Goal: Task Accomplishment & Management: Complete application form

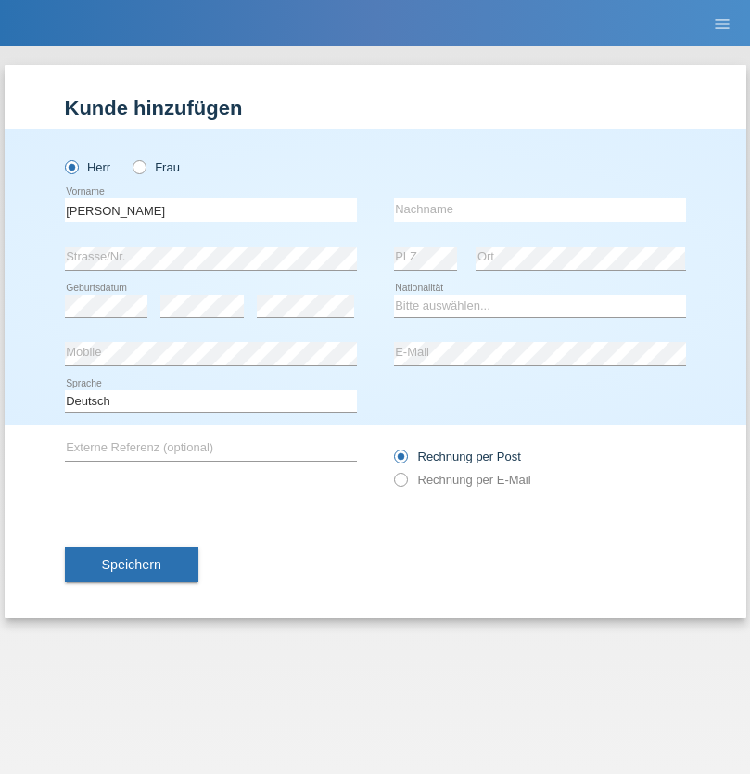
type input "Joaquim Miguel"
click at [539, 209] on input "text" at bounding box center [540, 209] width 292 height 23
type input "Lopes Lisboa"
select select "PT"
select select "C"
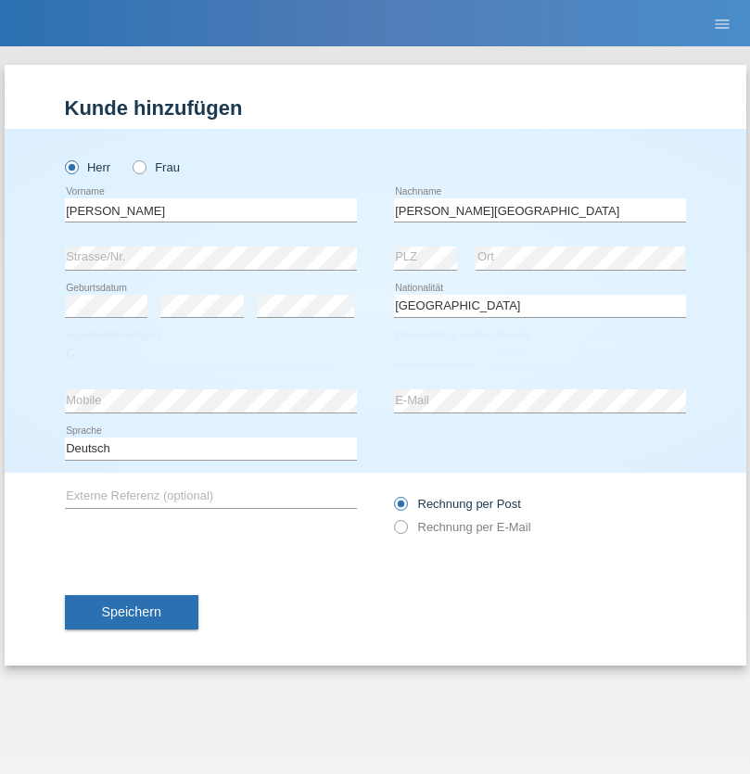
select select "14"
select select "08"
select select "2021"
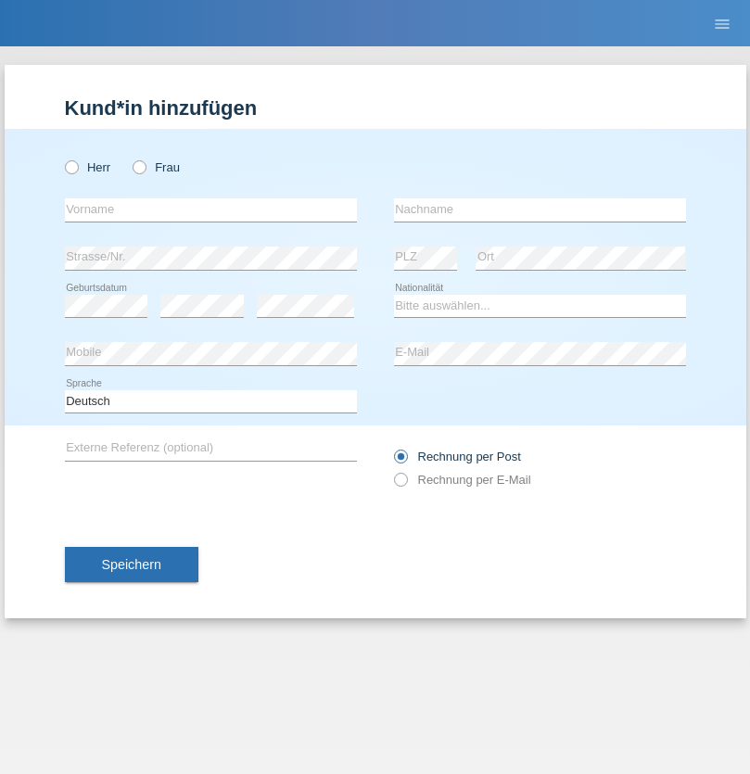
radio input "true"
click at [210, 209] on input "text" at bounding box center [211, 209] width 292 height 23
type input "Baliu"
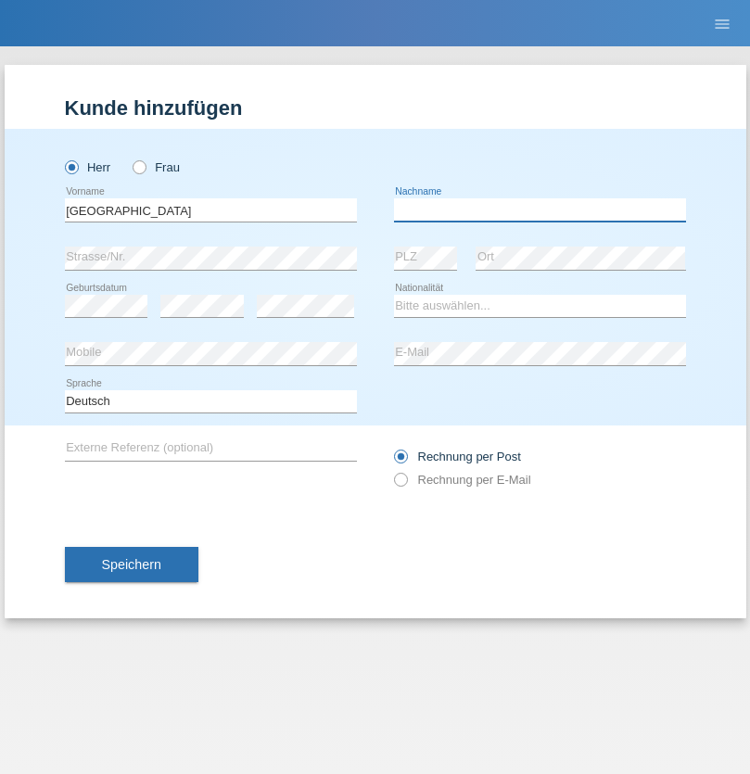
click at [539, 209] on input "text" at bounding box center [540, 209] width 292 height 23
type input "Adnan"
select select "HR"
select select "C"
select select "03"
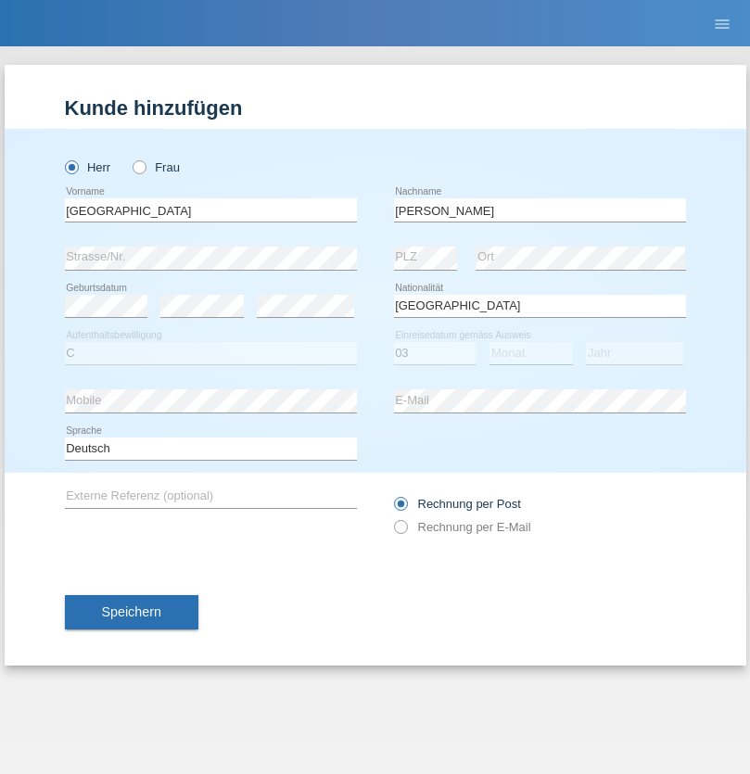
select select "01"
select select "2021"
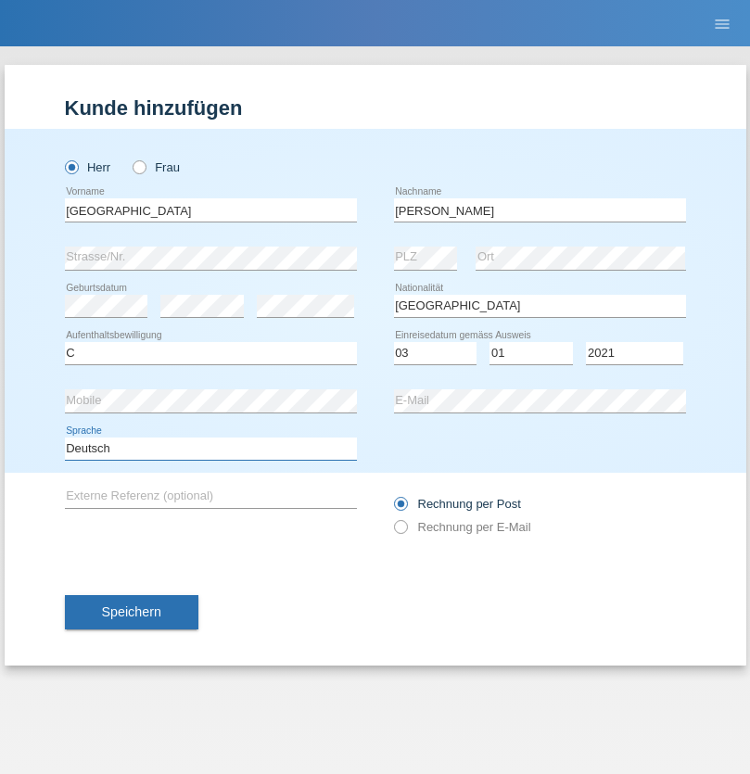
select select "en"
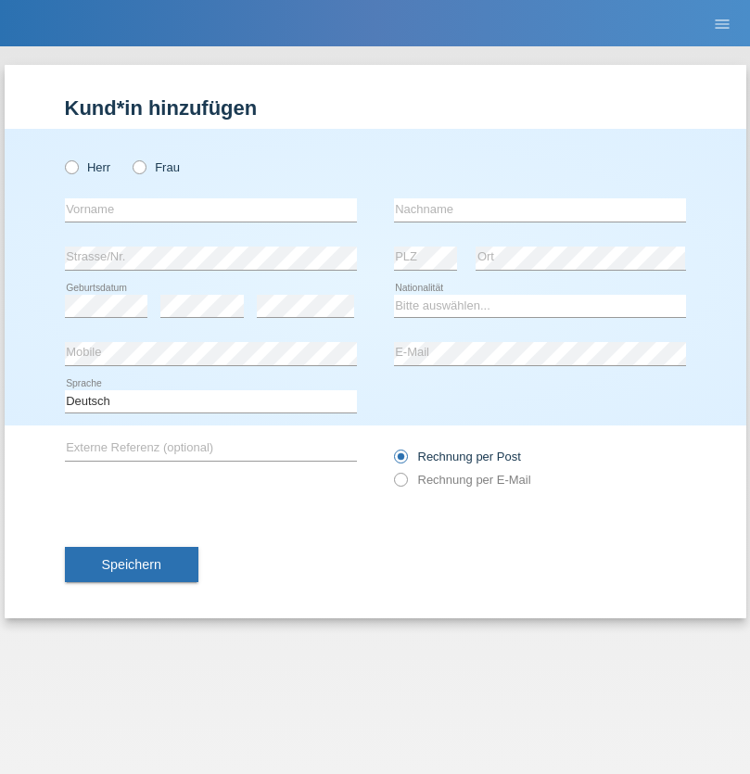
radio input "true"
click at [210, 209] on input "text" at bounding box center [211, 209] width 292 height 23
type input "Bastri"
click at [539, 209] on input "text" at bounding box center [540, 209] width 292 height 23
type input "Ajdari"
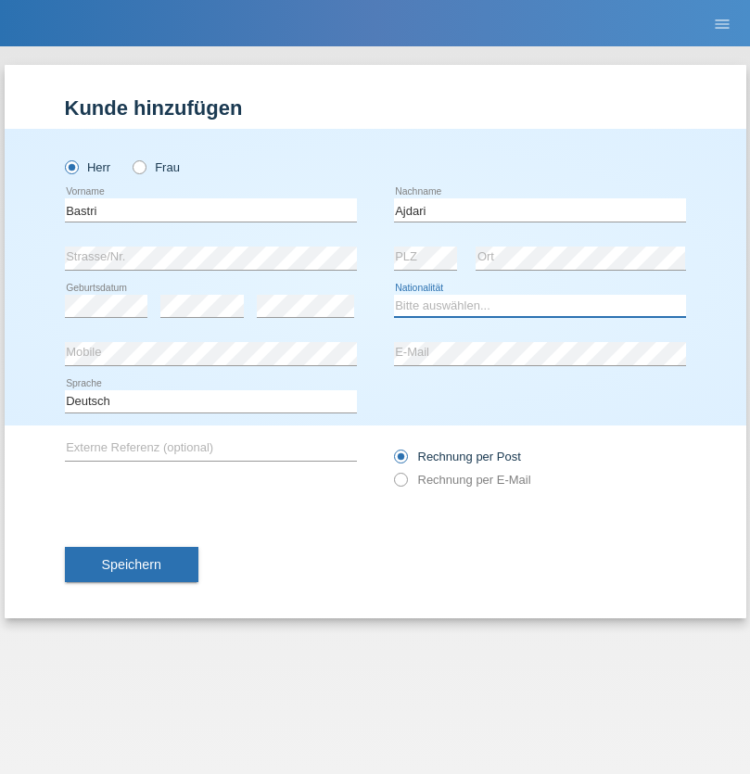
select select "MK"
select select "C"
select select "01"
select select "02"
radio input "true"
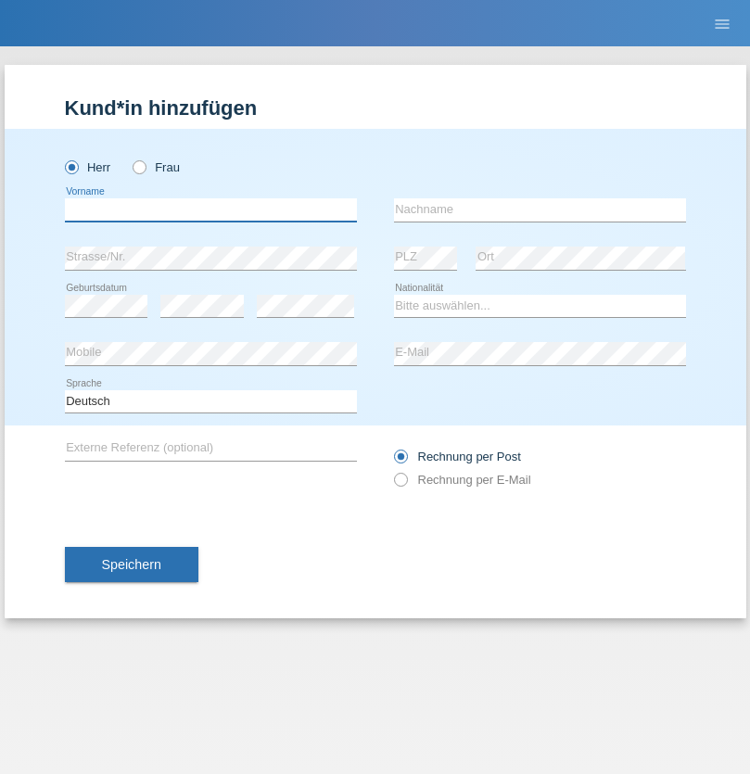
click at [210, 209] on input "text" at bounding box center [211, 209] width 292 height 23
type input "[PERSON_NAME]"
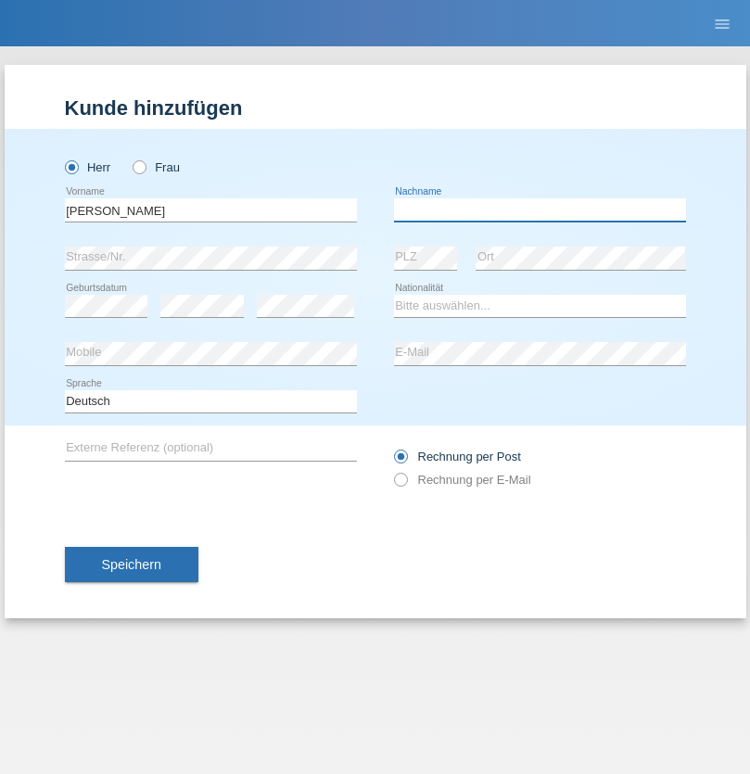
click at [539, 209] on input "text" at bounding box center [540, 209] width 292 height 23
type input "[PERSON_NAME]"
select select "CH"
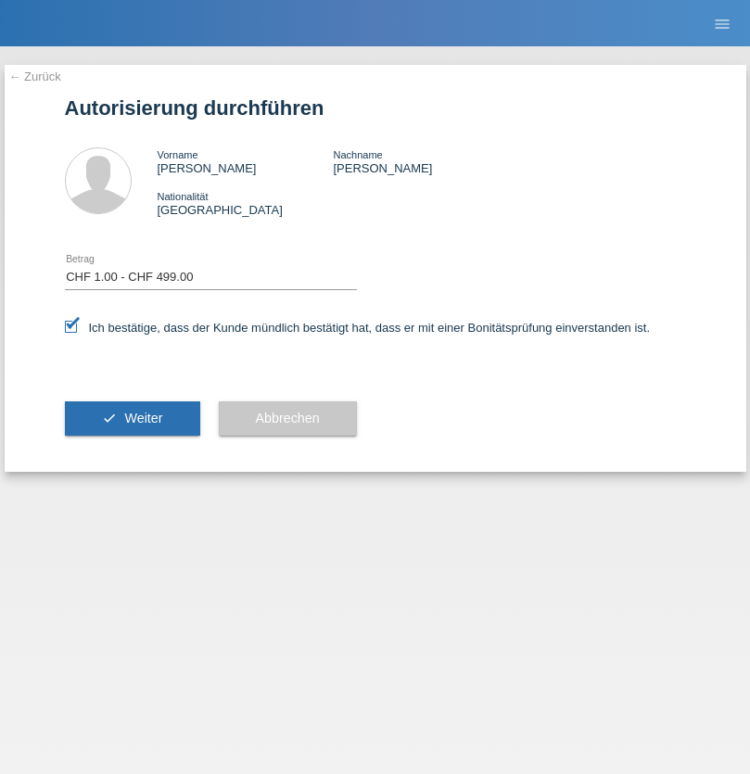
select select "1"
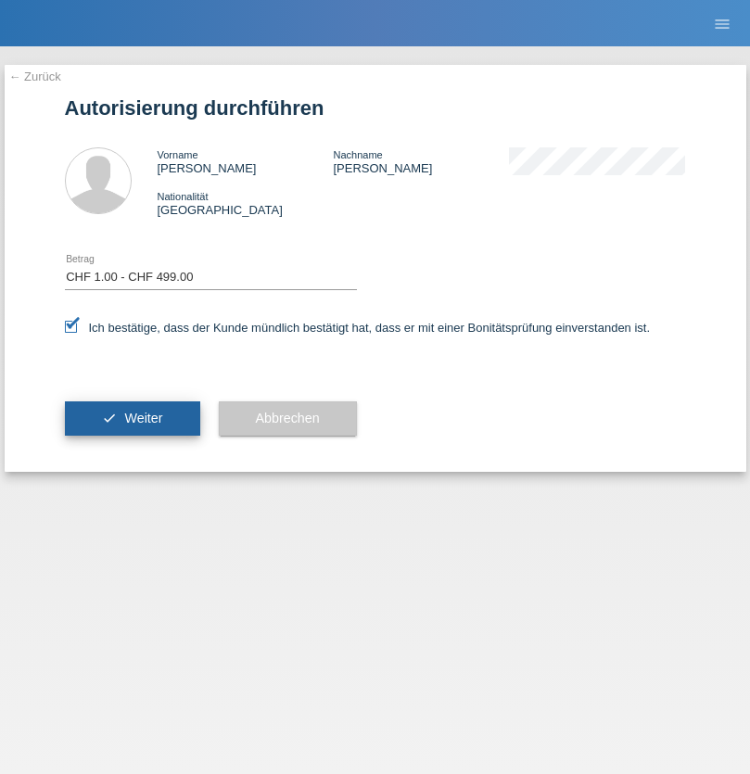
click at [132, 418] on span "Weiter" at bounding box center [143, 418] width 38 height 15
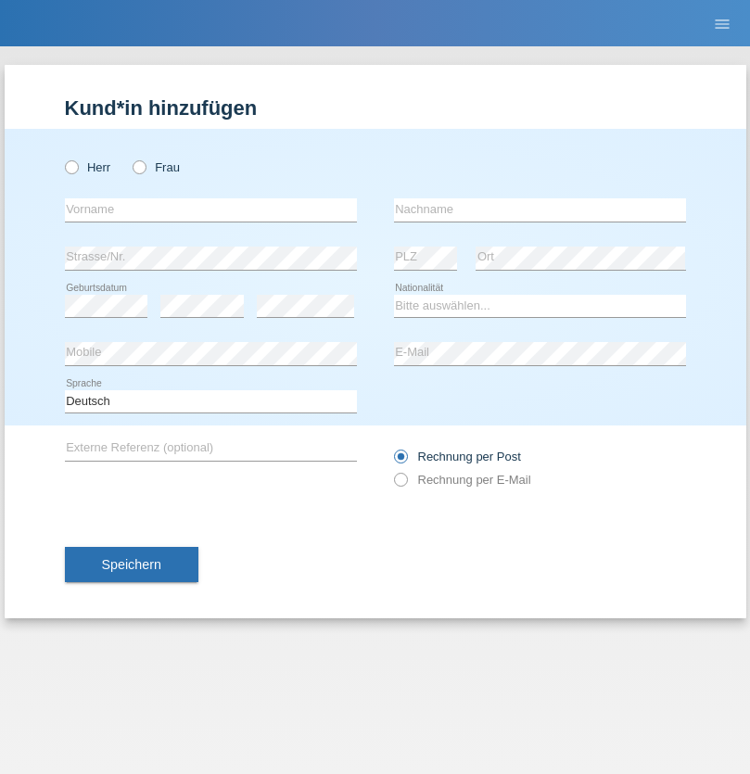
radio input "true"
click at [210, 209] on input "text" at bounding box center [211, 209] width 292 height 23
type input "[PERSON_NAME]"
click at [539, 209] on input "text" at bounding box center [540, 209] width 292 height 23
type input "Bozic"
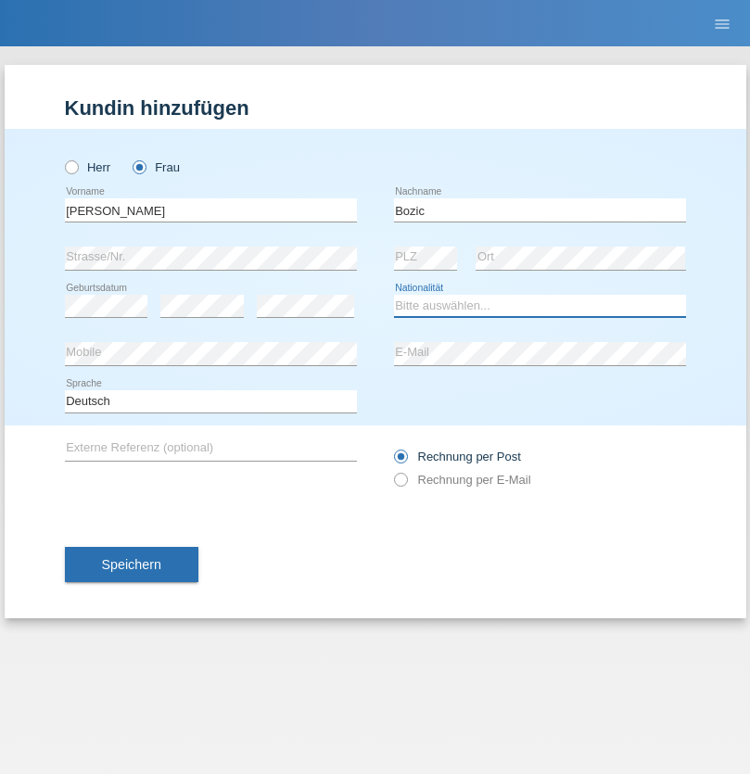
select select "CH"
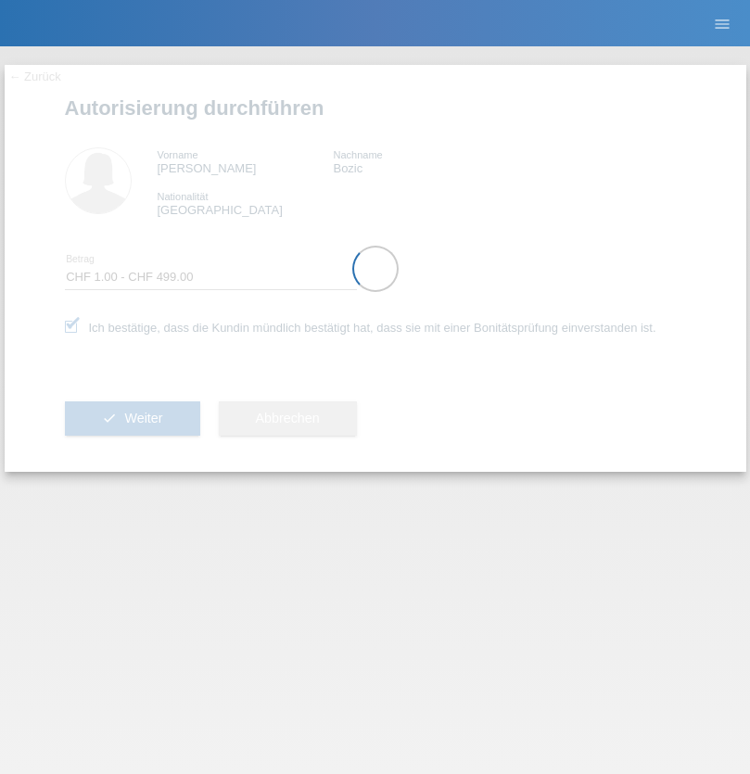
select select "1"
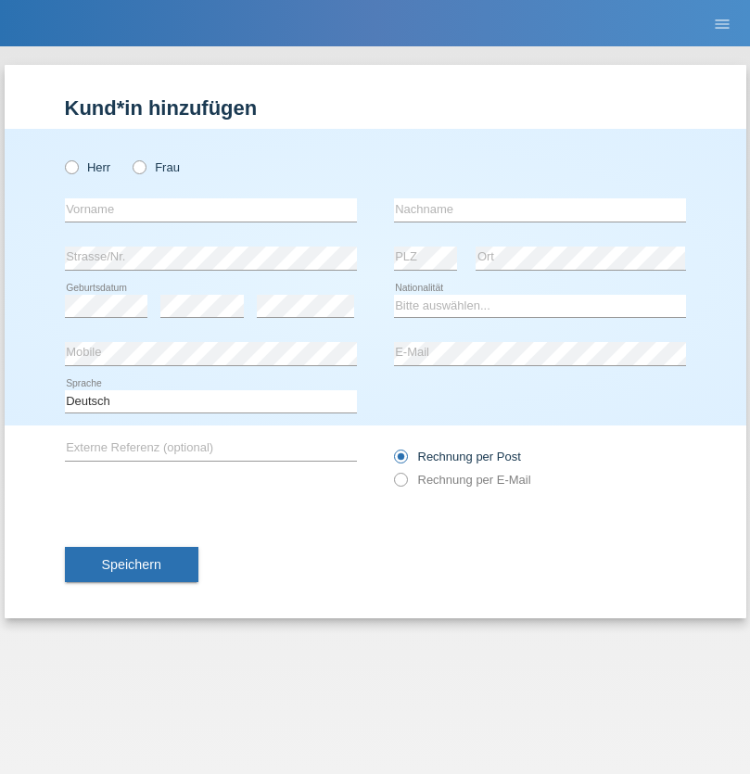
radio input "true"
click at [210, 209] on input "text" at bounding box center [211, 209] width 292 height 23
type input "Sebastian"
click at [539, 209] on input "text" at bounding box center [540, 209] width 292 height 23
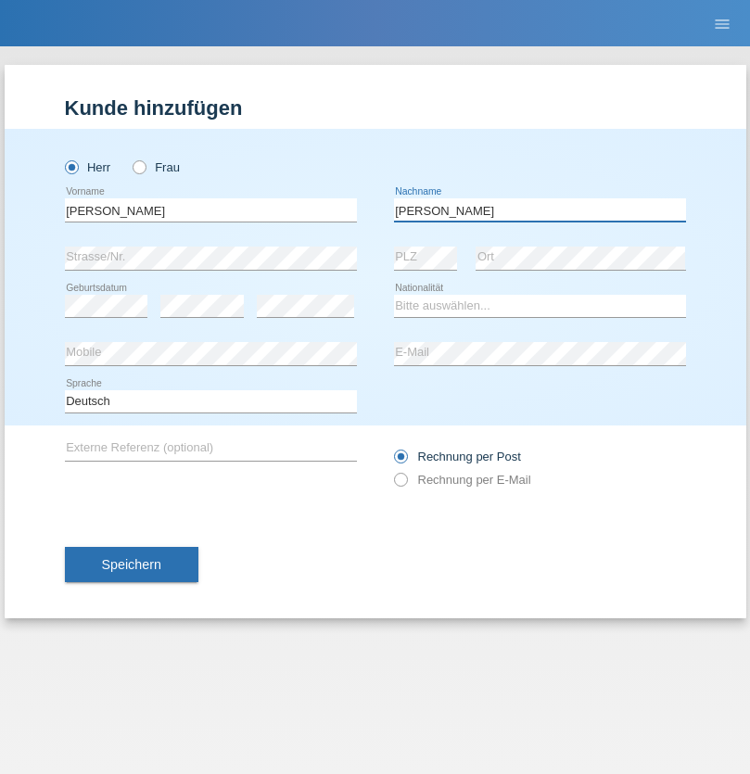
type input "Kuczynski"
select select "PL"
select select "C"
select select "16"
select select "04"
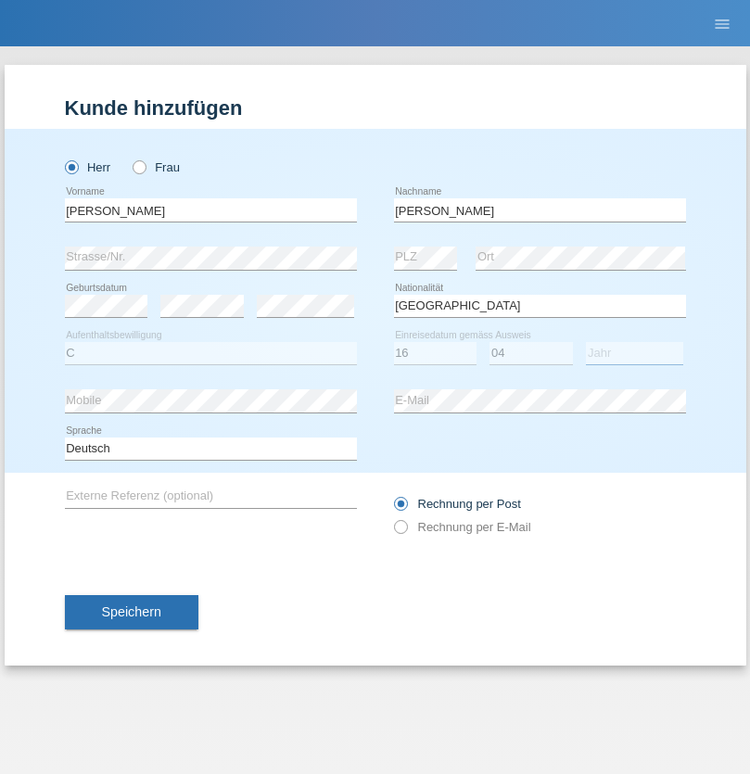
select select "2010"
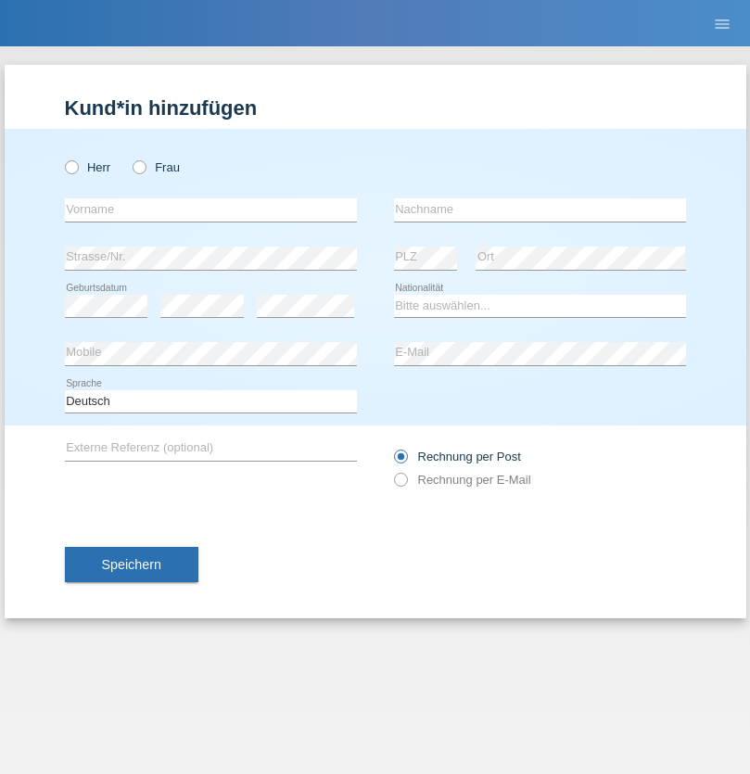
radio input "true"
click at [210, 209] on input "text" at bounding box center [211, 209] width 292 height 23
type input "[PERSON_NAME]"
click at [539, 209] on input "text" at bounding box center [540, 209] width 292 height 23
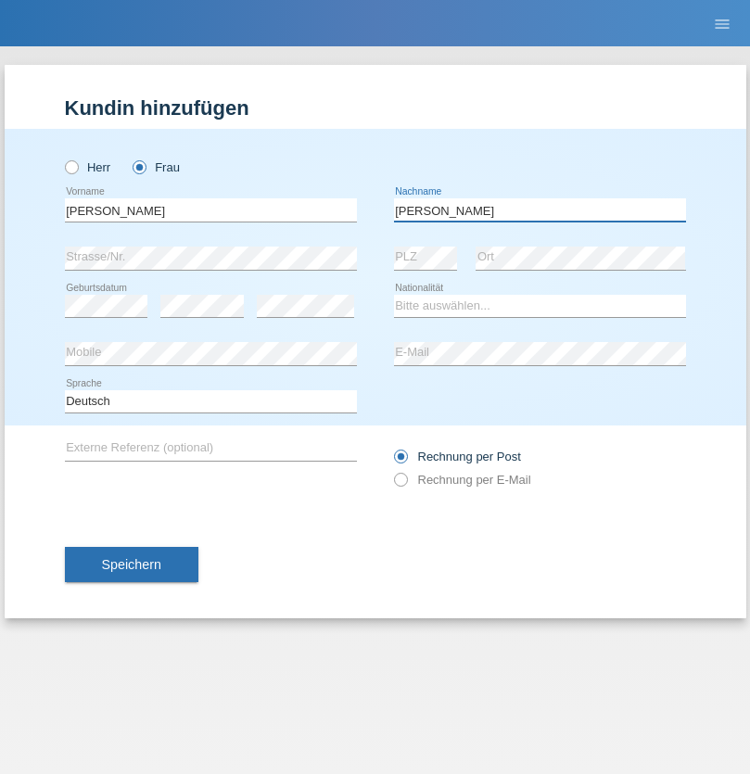
type input "Edward"
select select "CH"
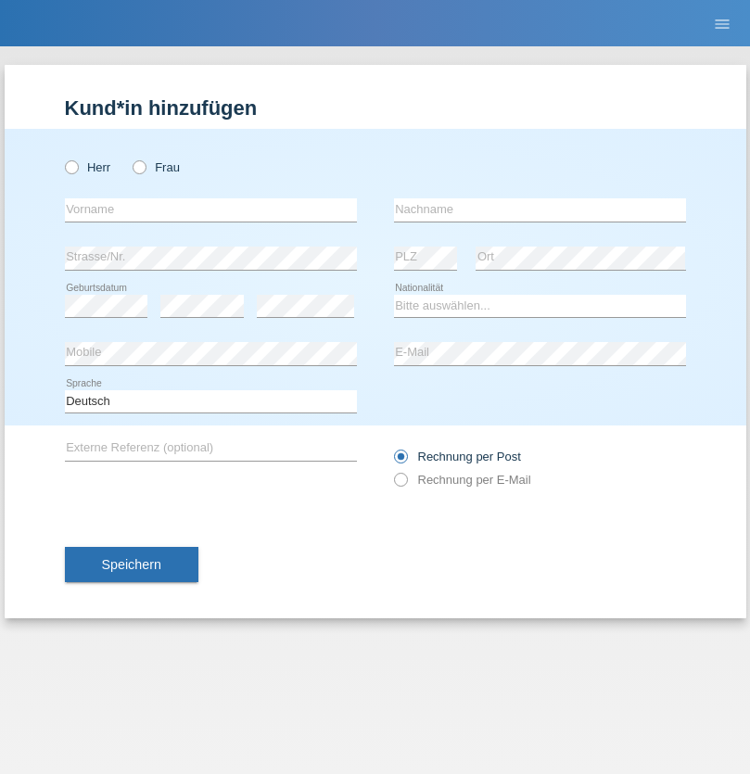
radio input "true"
click at [210, 209] on input "text" at bounding box center [211, 209] width 292 height 23
type input "[PERSON_NAME]"
click at [539, 209] on input "text" at bounding box center [540, 209] width 292 height 23
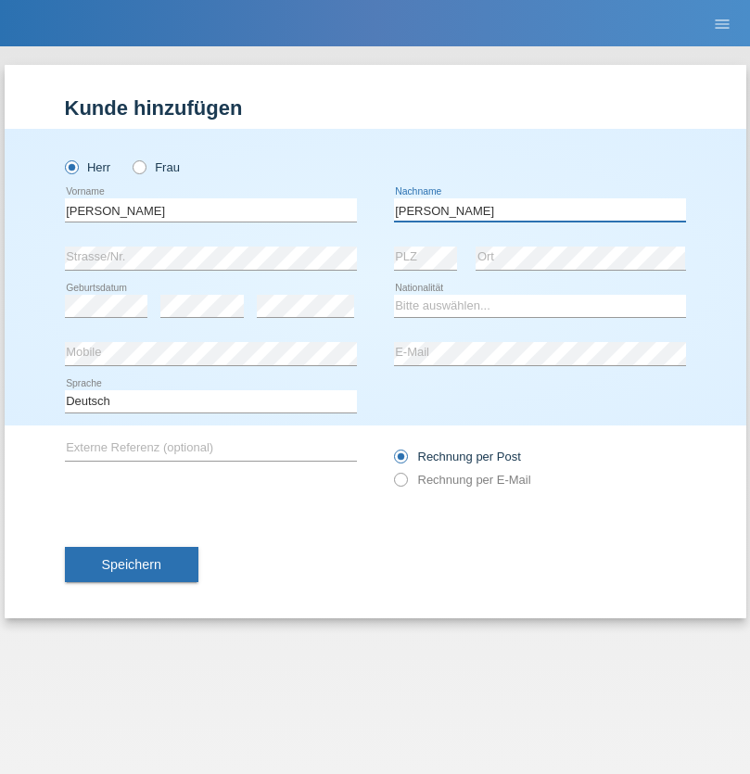
type input "Meier"
select select "CH"
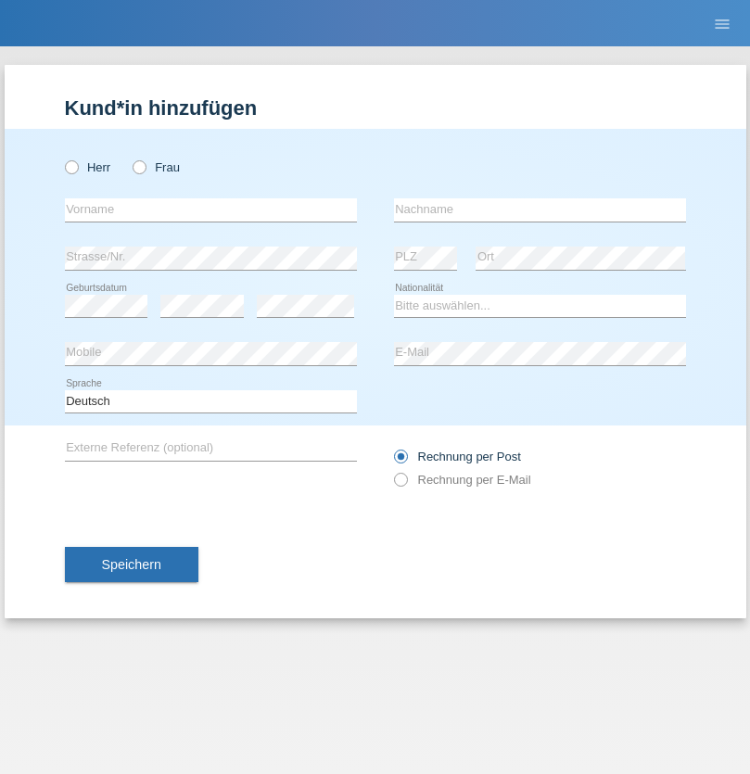
radio input "true"
click at [210, 209] on input "text" at bounding box center [211, 209] width 292 height 23
type input "[PERSON_NAME]"
click at [539, 209] on input "text" at bounding box center [540, 209] width 292 height 23
type input "Selmonaj"
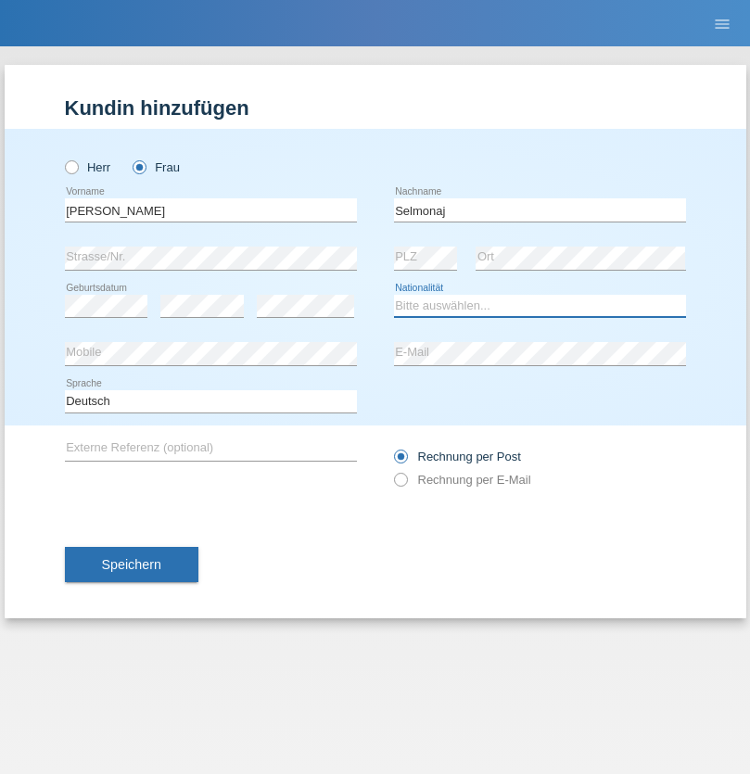
select select "CH"
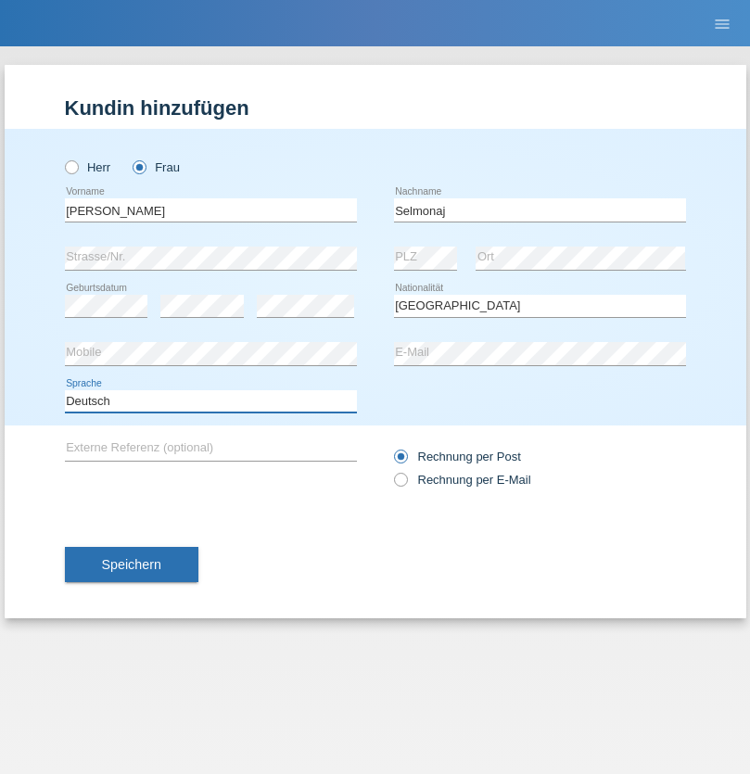
select select "en"
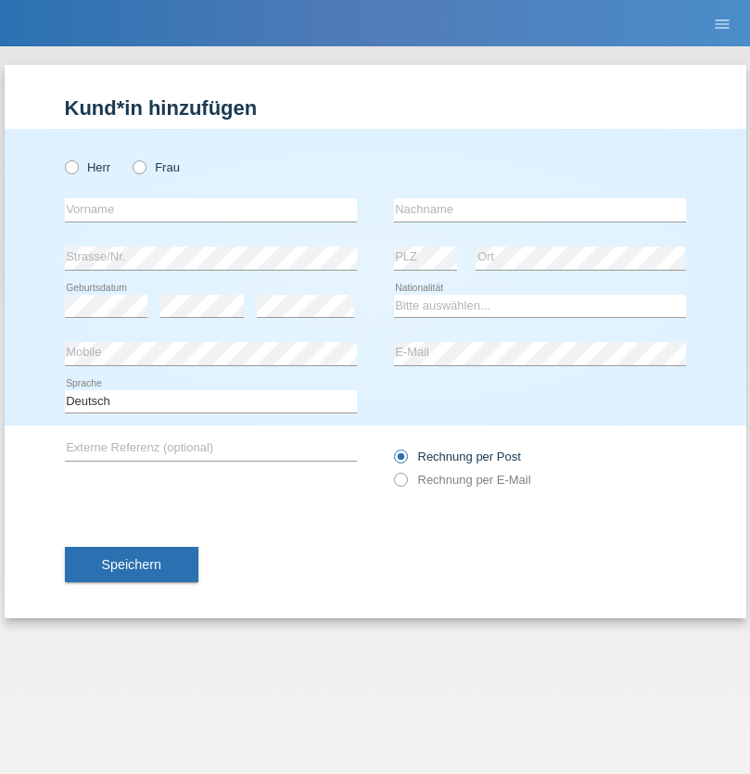
radio input "true"
click at [210, 209] on input "text" at bounding box center [211, 209] width 292 height 23
type input "[PERSON_NAME]"
click at [539, 209] on input "text" at bounding box center [540, 209] width 292 height 23
type input "Mehlhorn"
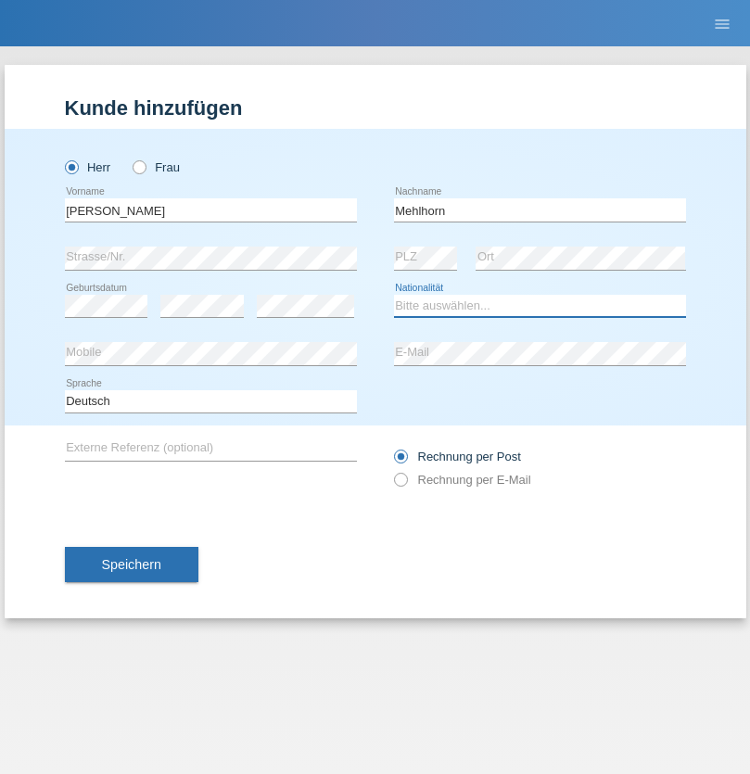
select select "CH"
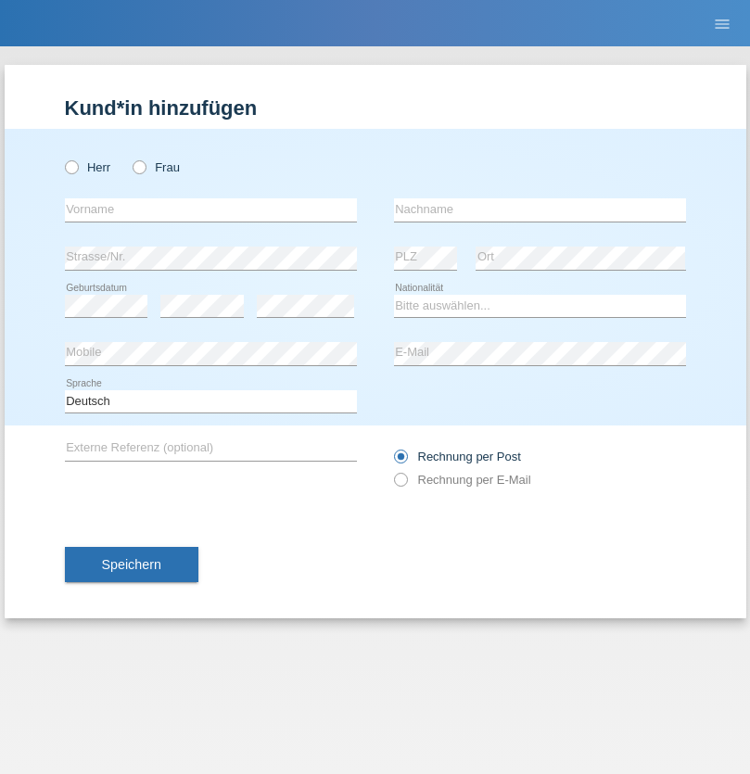
radio input "true"
click at [210, 209] on input "text" at bounding box center [211, 209] width 292 height 23
type input "[PERSON_NAME]"
click at [539, 209] on input "text" at bounding box center [540, 209] width 292 height 23
type input "Papuc"
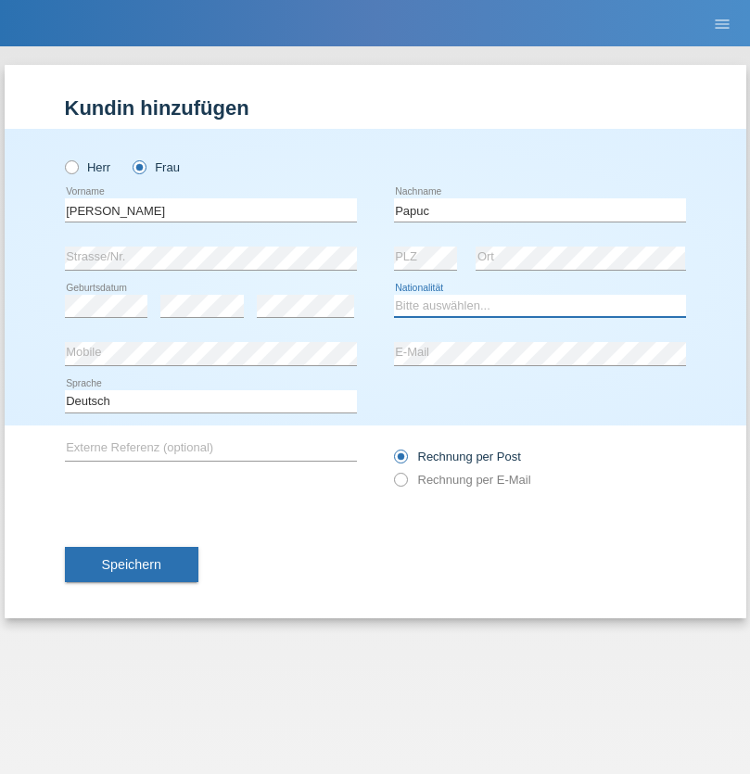
select select "RO"
select select "C"
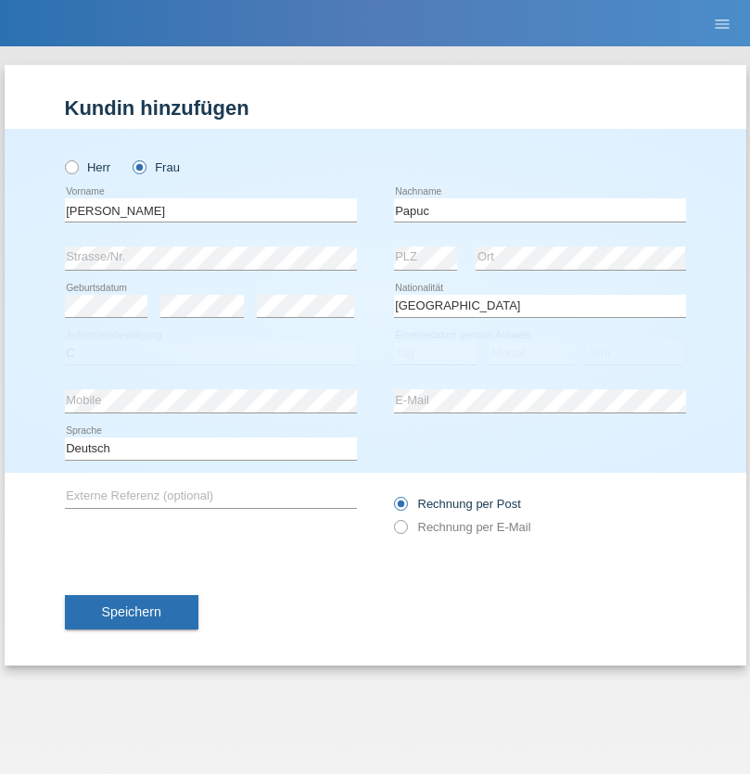
select select "30"
select select "07"
select select "2019"
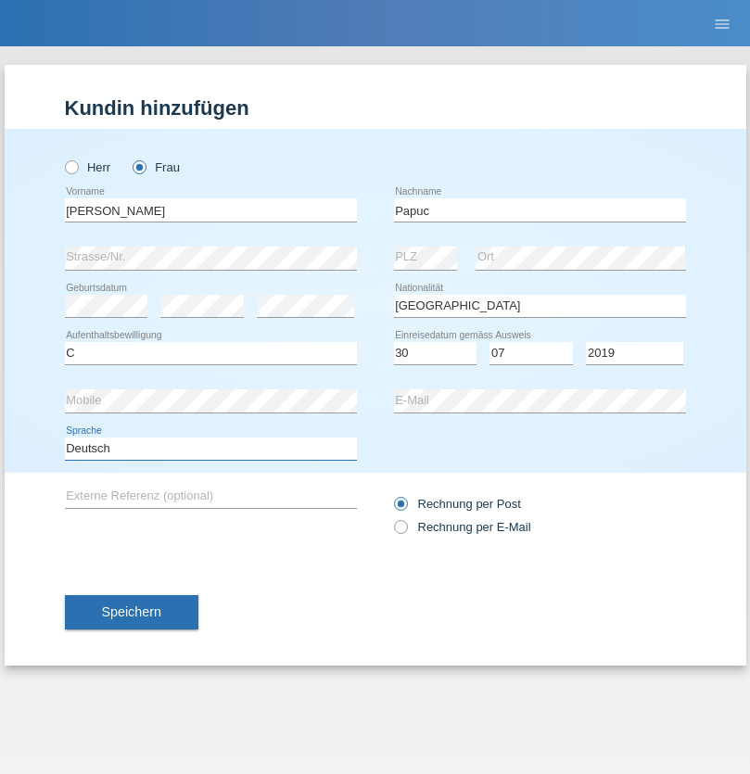
select select "en"
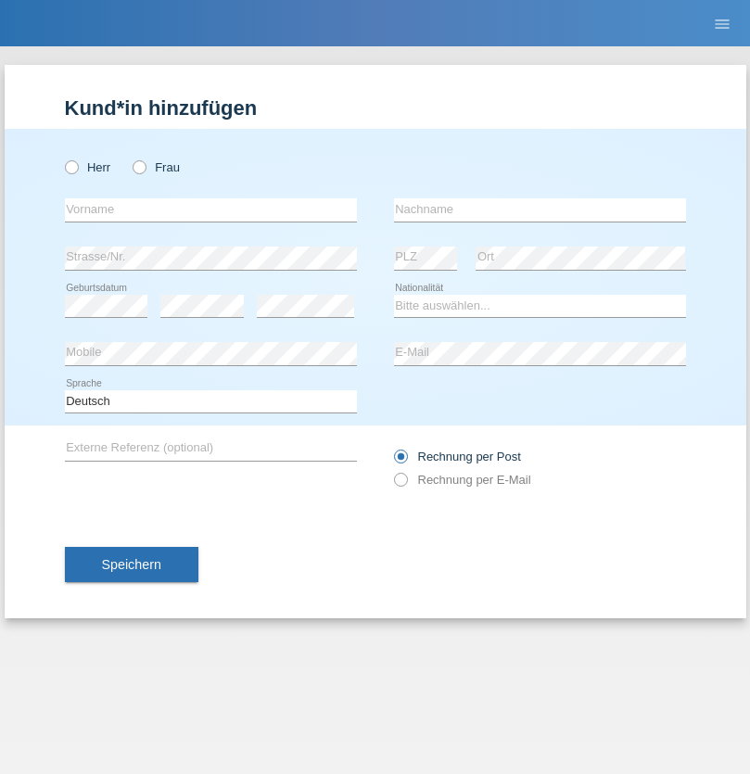
radio input "true"
click at [210, 209] on input "text" at bounding box center [211, 209] width 292 height 23
type input "Dikbaş"
click at [539, 209] on input "text" at bounding box center [540, 209] width 292 height 23
type input "Nuray"
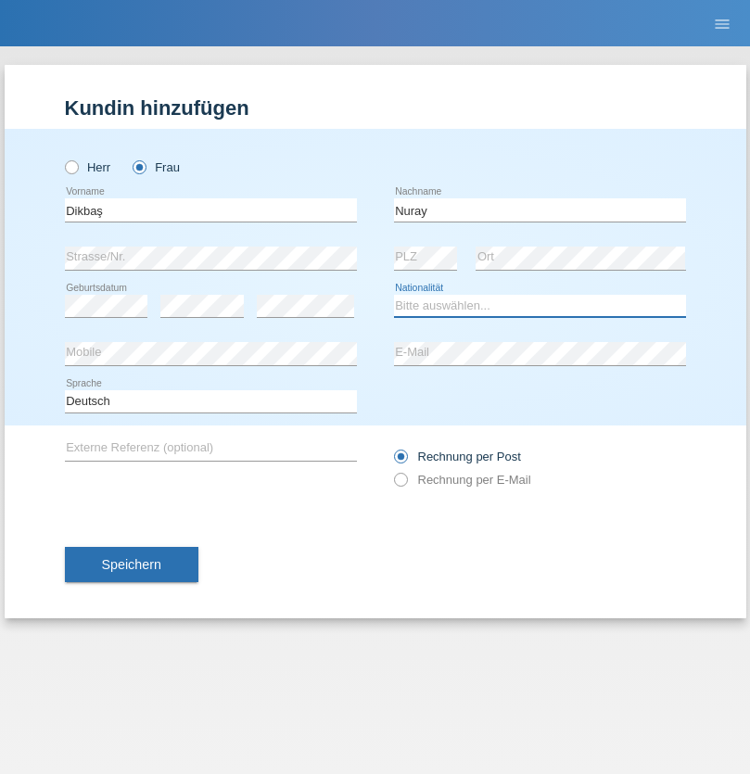
select select "TR"
select select "C"
select select "09"
select select "11"
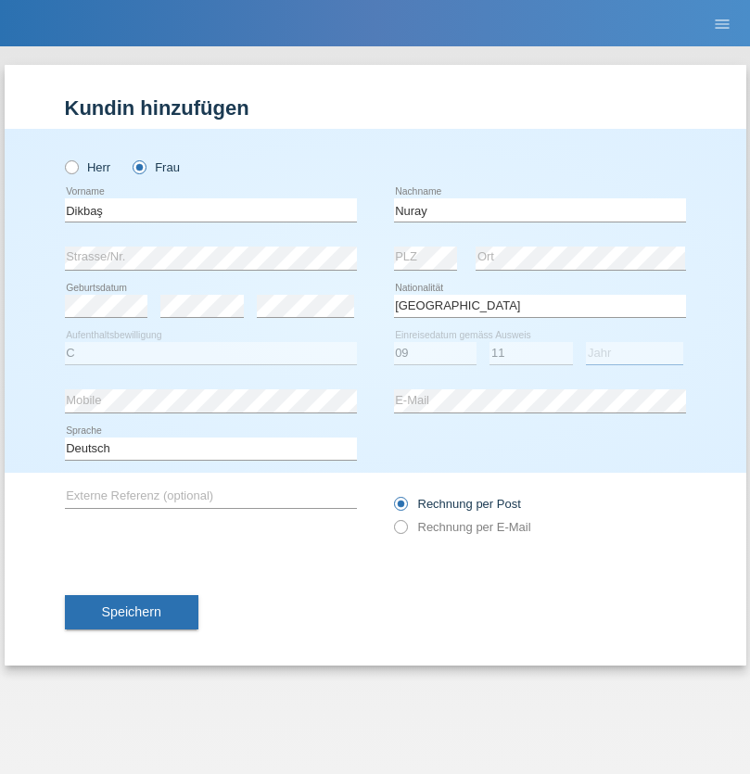
select select "1994"
